Goal: Information Seeking & Learning: Learn about a topic

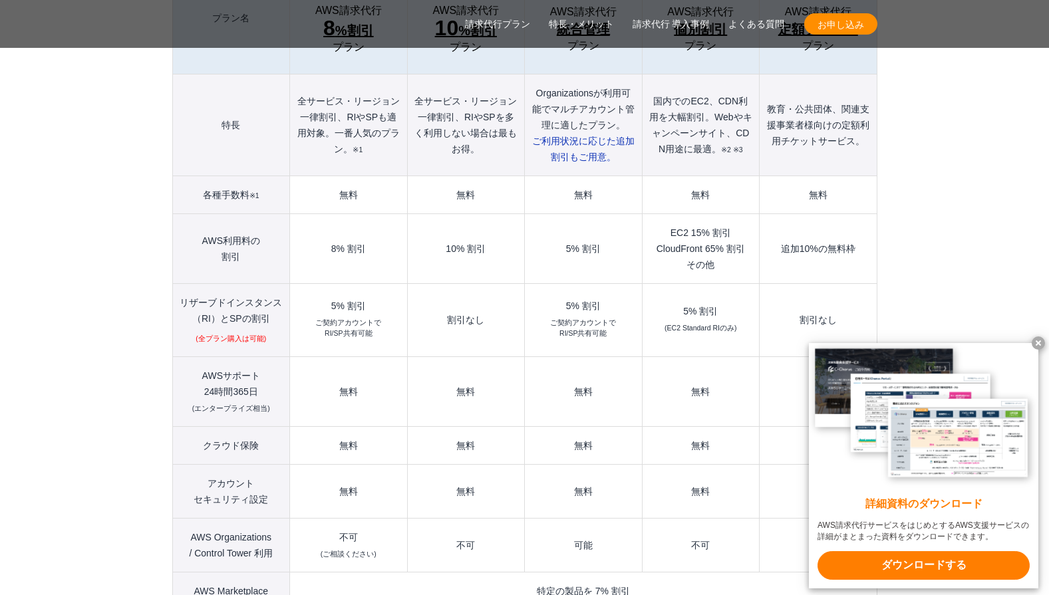
scroll to position [1729, 0]
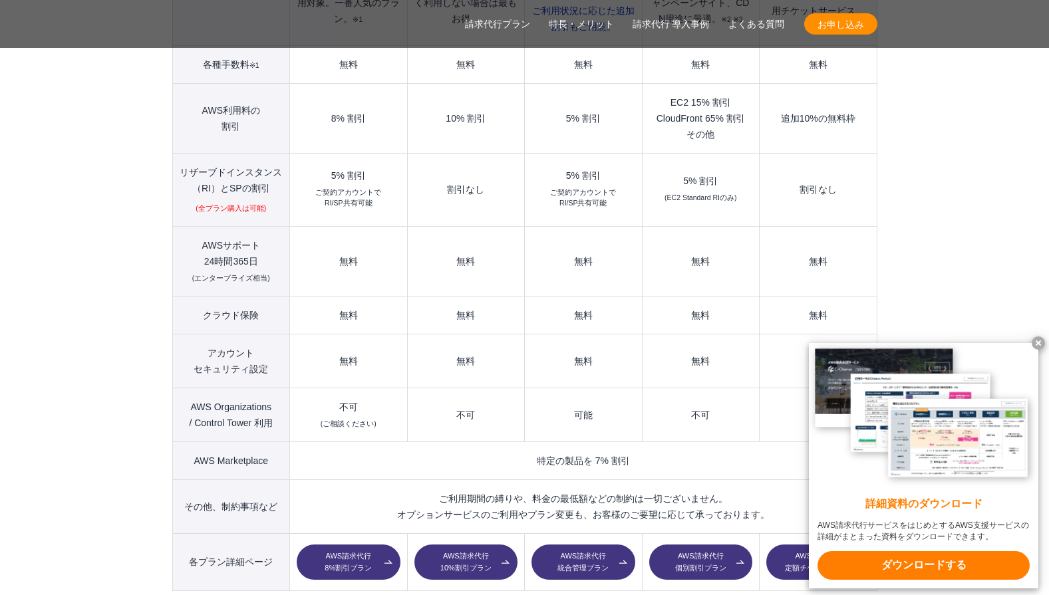
click at [710, 545] on link "AWS請求代行 個別割引プラン" at bounding box center [700, 563] width 103 height 36
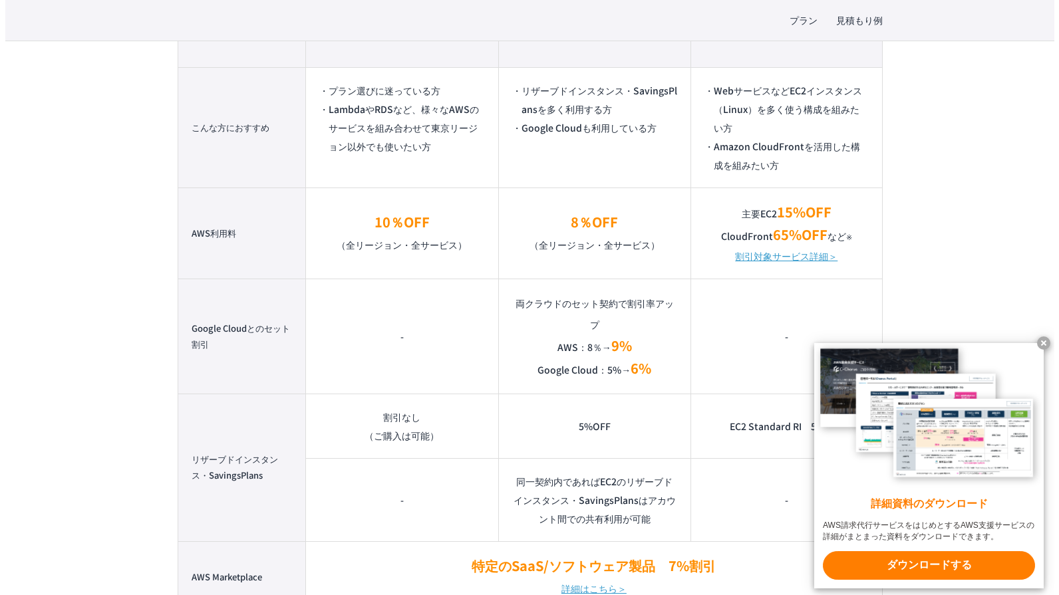
scroll to position [998, 0]
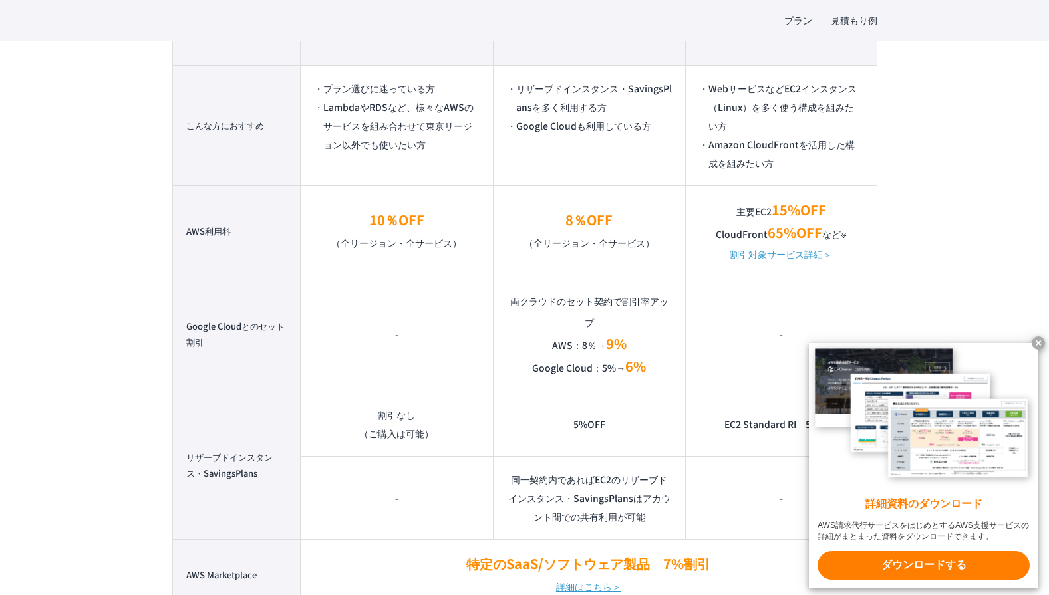
click at [799, 256] on link "割引対象サービス詳細＞" at bounding box center [781, 254] width 102 height 19
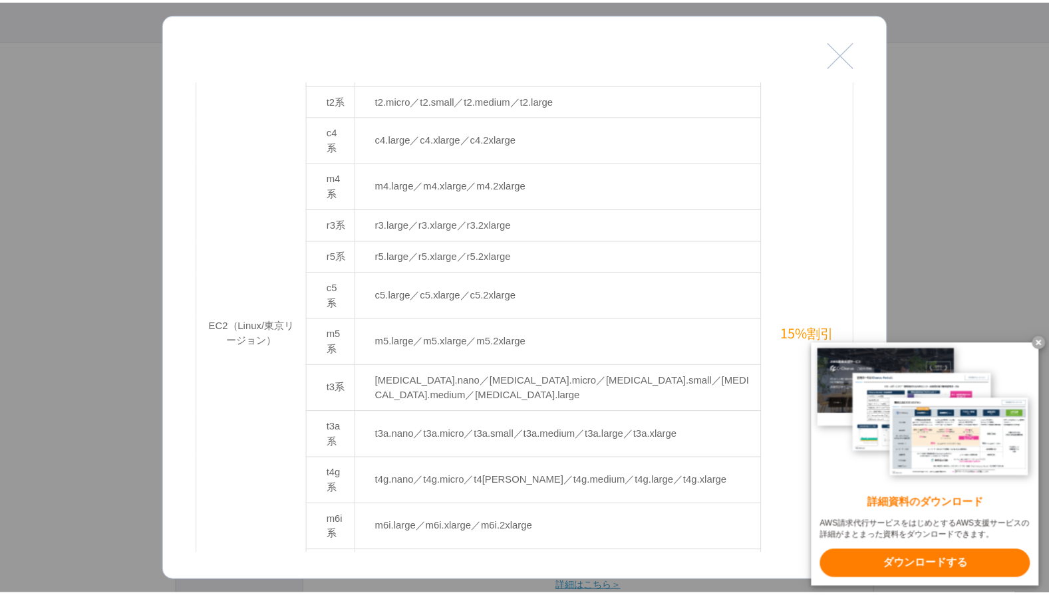
scroll to position [0, 0]
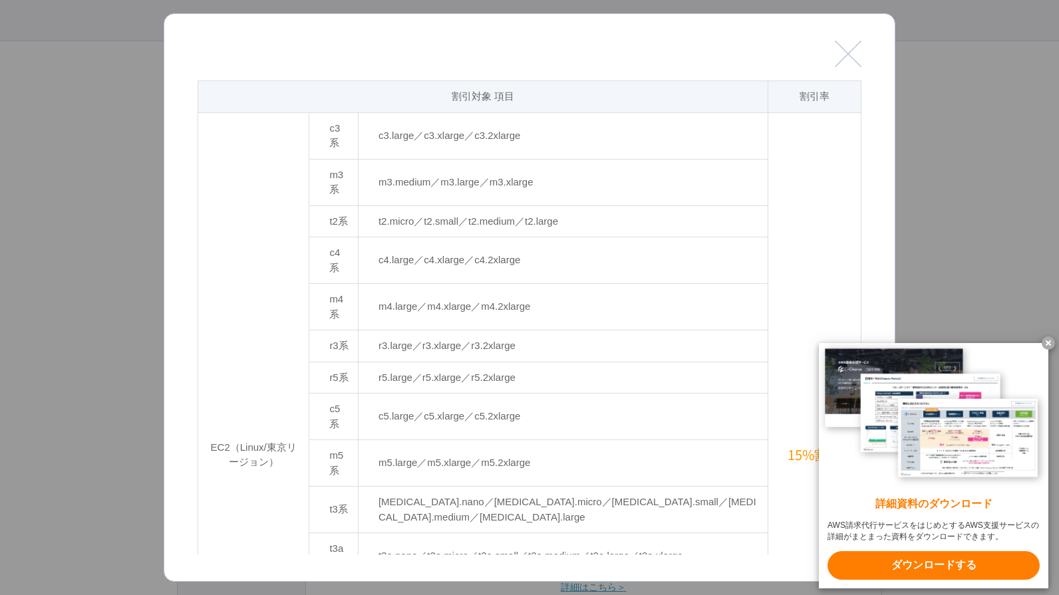
click at [848, 49] on button "閉じる" at bounding box center [848, 54] width 27 height 27
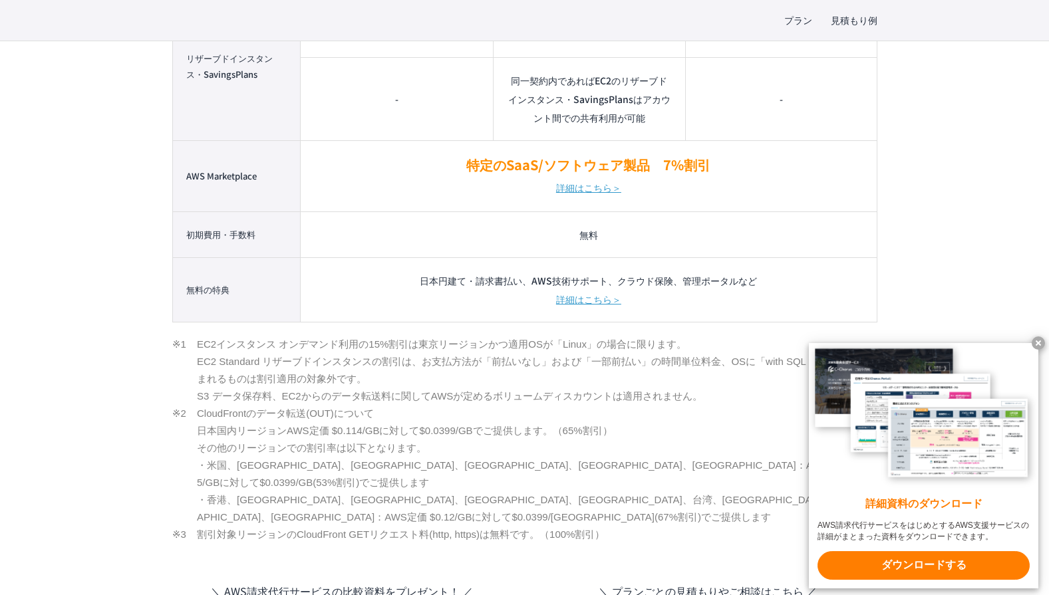
scroll to position [1463, 0]
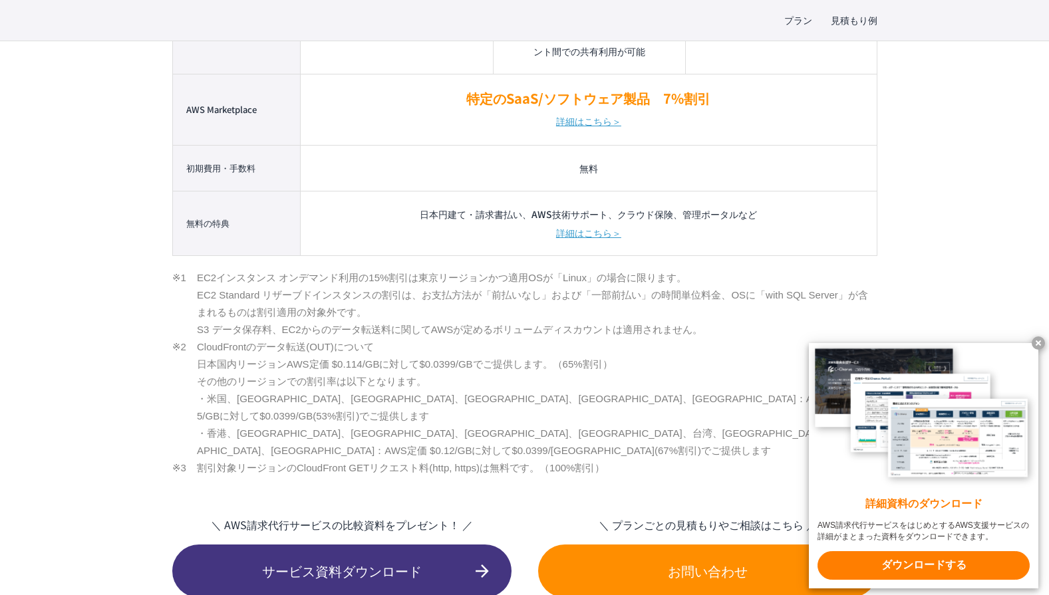
click at [593, 236] on link "詳細はこちら＞" at bounding box center [588, 232] width 65 height 19
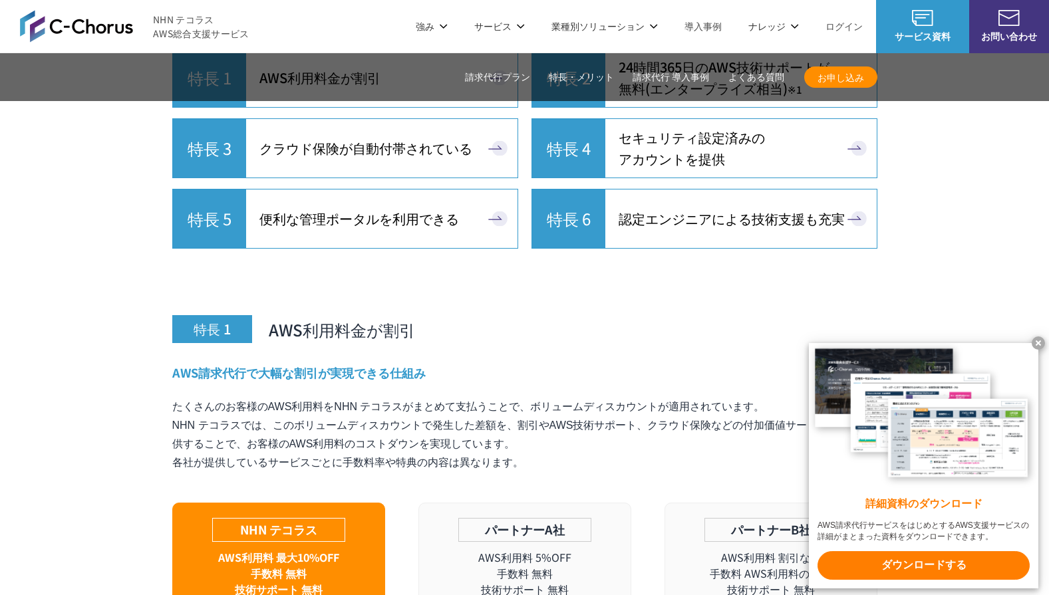
click at [414, 159] on span "クラウド保険が自動付帯されている" at bounding box center [365, 148] width 213 height 21
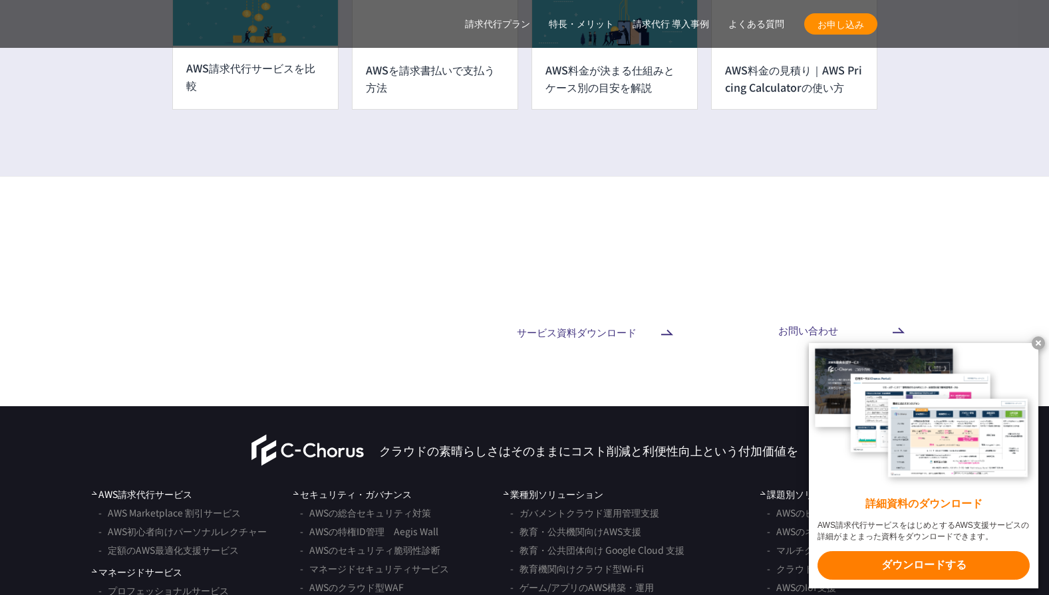
scroll to position [10029, 0]
